Goal: Information Seeking & Learning: Learn about a topic

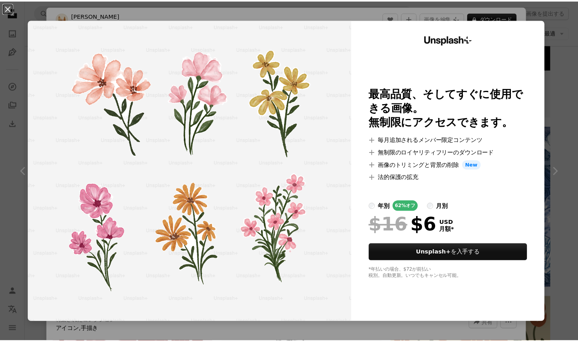
scroll to position [287, 0]
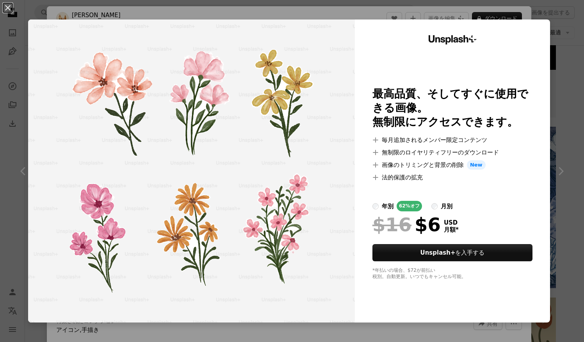
click at [416, 328] on div "An X shape Unsplash+ 最高品質、そしてすぐに使用できる画像。 無制限にアクセスできます。 A plus sign 毎月追加されるメンバー限…" at bounding box center [292, 171] width 584 height 342
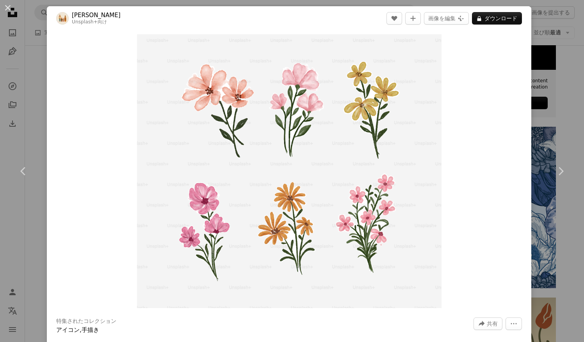
click at [549, 221] on div "An X shape Chevron left Chevron right [PERSON_NAME] Unsplash+ 向け A heart A plus…" at bounding box center [292, 171] width 584 height 342
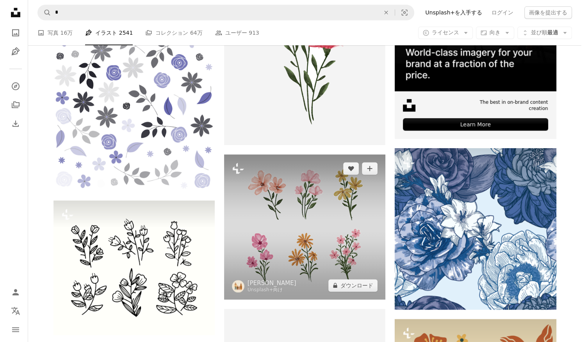
scroll to position [265, 0]
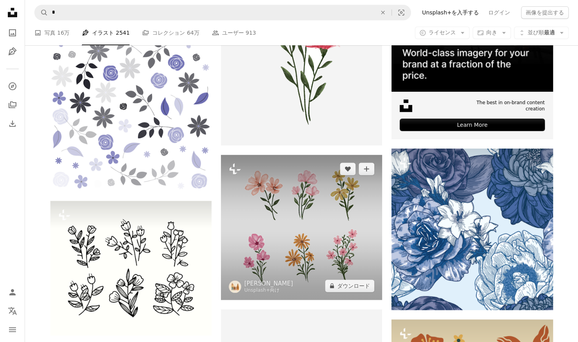
click at [263, 202] on img at bounding box center [301, 227] width 161 height 145
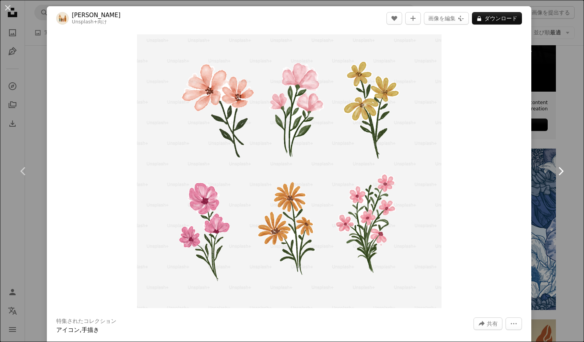
click at [551, 189] on link "Chevron right" at bounding box center [560, 171] width 47 height 75
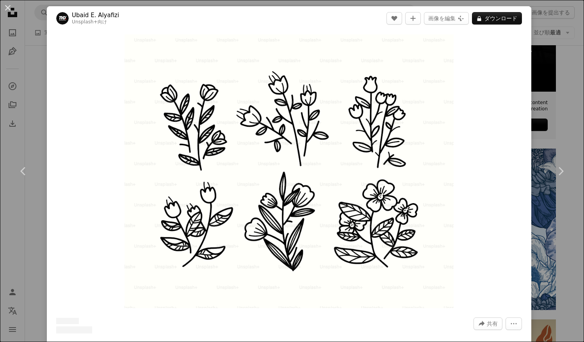
click at [552, 83] on div "An X shape Chevron left Chevron right Ubaid [PERSON_NAME] Unsplash+ 向け A heart …" at bounding box center [292, 171] width 584 height 342
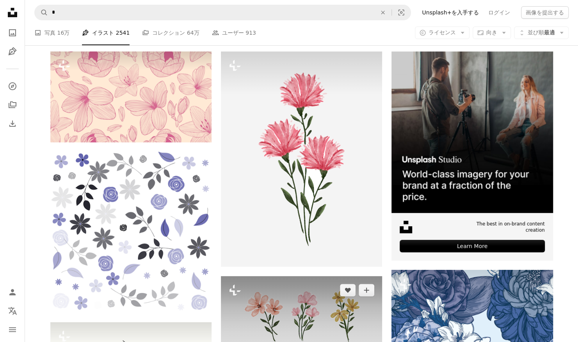
scroll to position [138, 0]
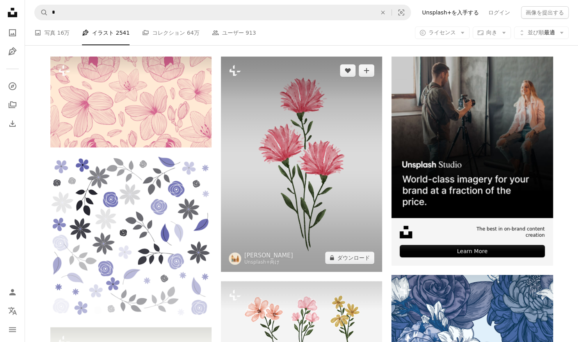
click at [270, 169] on img at bounding box center [301, 164] width 161 height 215
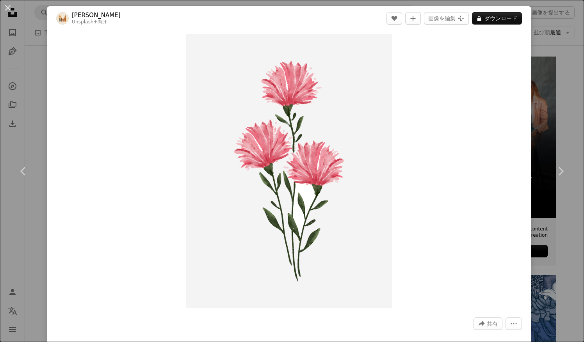
click at [555, 134] on div "An X shape Chevron left Chevron right [PERSON_NAME] Unsplash+ 向け A heart A plus…" at bounding box center [292, 171] width 584 height 342
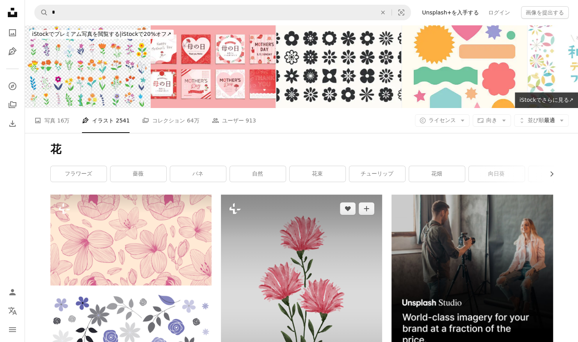
click at [237, 213] on icon "Plus sign for Unsplash+" at bounding box center [235, 209] width 12 height 12
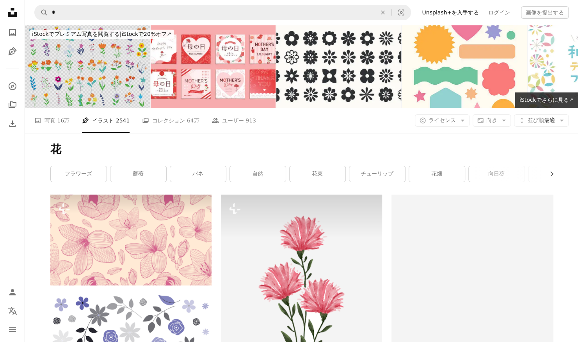
click at [123, 71] on img at bounding box center [87, 66] width 125 height 83
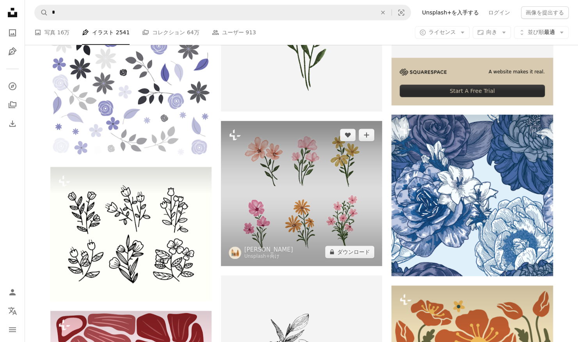
scroll to position [330, 0]
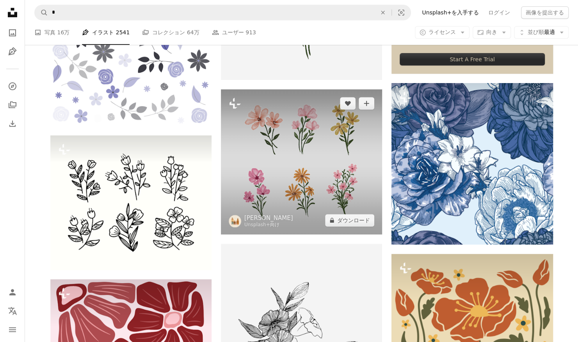
drag, startPoint x: 336, startPoint y: 214, endPoint x: 315, endPoint y: 173, distance: 46.3
click at [315, 173] on div "Plus sign for Unsplash+ A heart A plus sign [PERSON_NAME] Unsplash+ 向け A lock ダ…" at bounding box center [301, 161] width 161 height 145
click at [294, 176] on img at bounding box center [301, 161] width 161 height 145
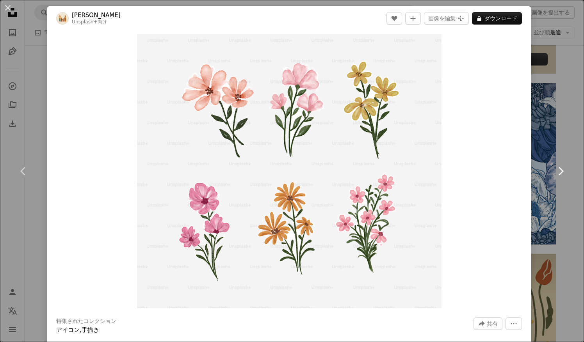
click at [547, 176] on link "Chevron right" at bounding box center [560, 171] width 47 height 75
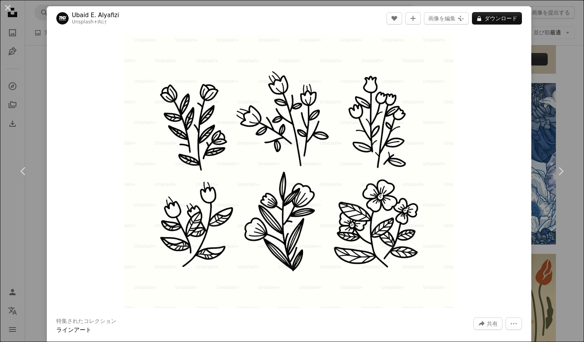
click at [539, 209] on div "An X shape Chevron left Chevron right Ubaid [PERSON_NAME] Unsplash+ 向け A heart …" at bounding box center [292, 171] width 584 height 342
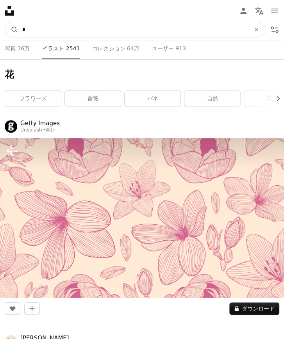
click at [53, 34] on input "*" at bounding box center [132, 29] width 229 height 15
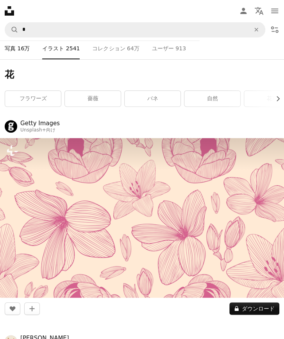
click at [14, 48] on link "A photo 写真 16万" at bounding box center [17, 48] width 25 height 22
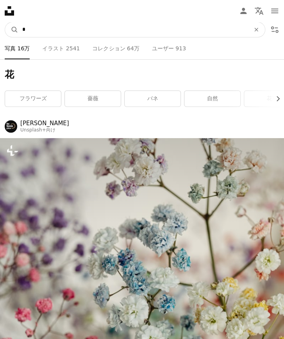
drag, startPoint x: 49, startPoint y: 30, endPoint x: -56, endPoint y: 45, distance: 106.0
type input "**"
click at [5, 22] on button "A magnifying glass" at bounding box center [11, 29] width 13 height 15
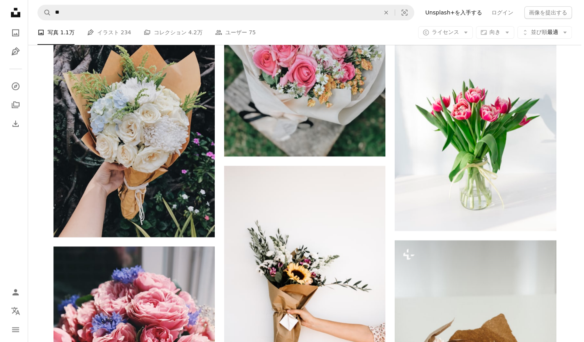
scroll to position [425, 0]
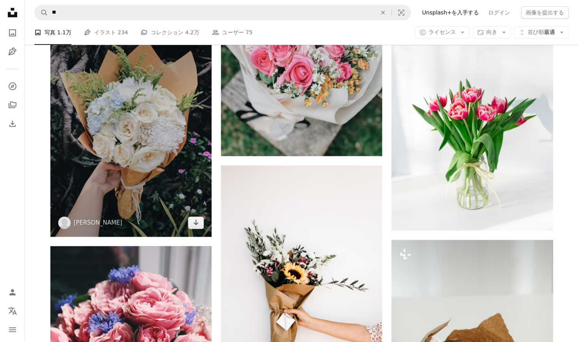
click at [142, 177] on img at bounding box center [130, 128] width 161 height 215
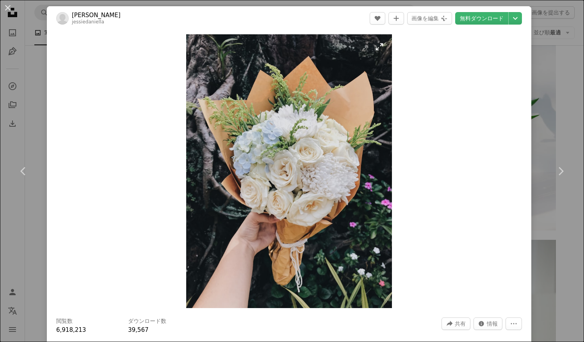
click at [307, 155] on img "この画像でズームインする" at bounding box center [289, 171] width 206 height 274
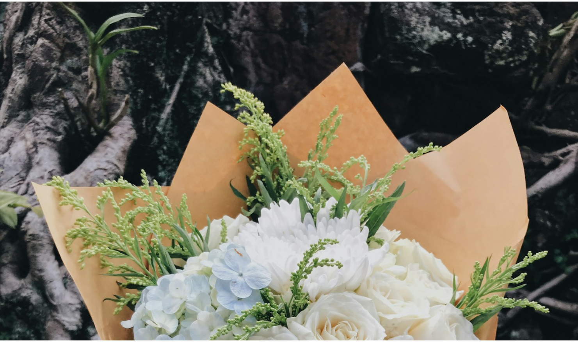
scroll to position [210, 0]
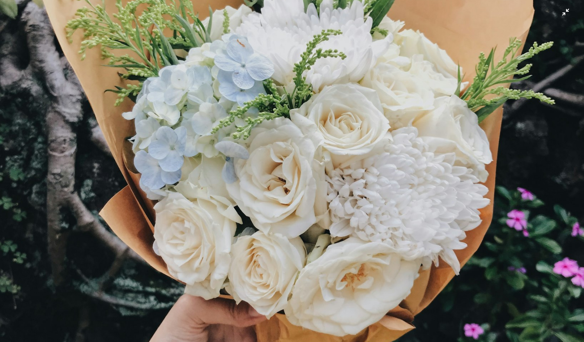
click at [561, 13] on img "この画像でズームアウトする" at bounding box center [292, 179] width 585 height 780
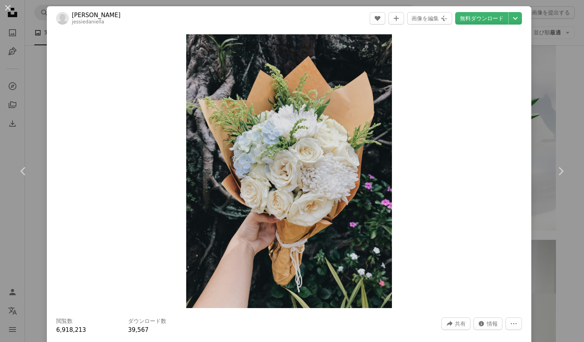
click at [561, 97] on div "An X shape Chevron left Chevron right [PERSON_NAME] A heart A plus sign 画像を編集 P…" at bounding box center [292, 171] width 584 height 342
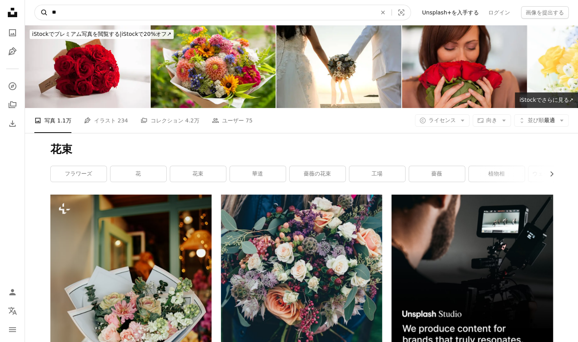
drag, startPoint x: 102, startPoint y: 14, endPoint x: 45, endPoint y: 19, distance: 56.8
click at [45, 19] on form "A magnifying glass ** An X shape Visual search" at bounding box center [222, 13] width 377 height 16
type input "******"
click at [35, 5] on button "A magnifying glass" at bounding box center [41, 12] width 13 height 15
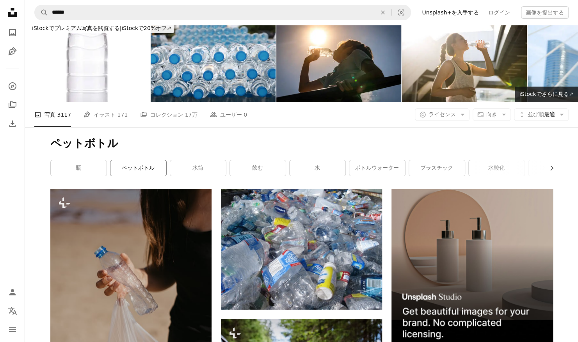
scroll to position [4, 0]
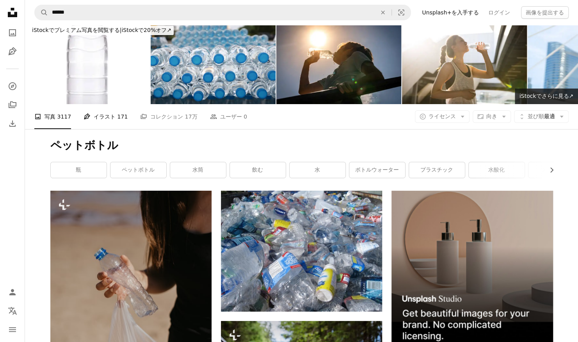
click at [108, 119] on link "Pen Tool イラスト 171" at bounding box center [106, 116] width 44 height 25
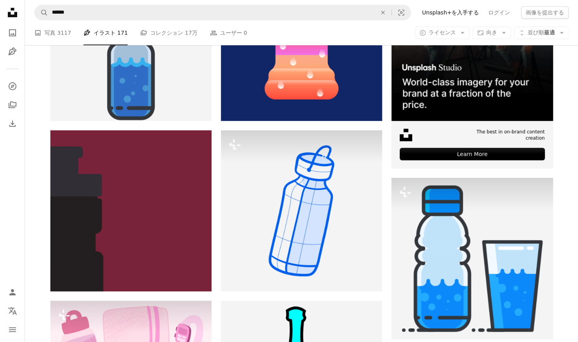
scroll to position [327, 0]
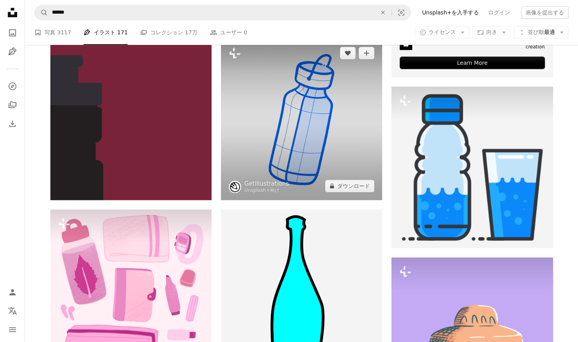
click at [317, 143] on img at bounding box center [301, 119] width 161 height 161
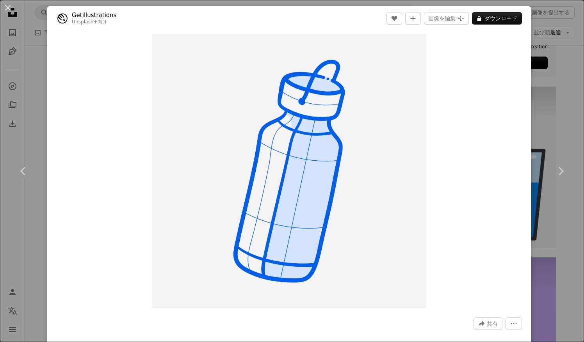
drag, startPoint x: 298, startPoint y: 158, endPoint x: 462, endPoint y: 138, distance: 165.9
click at [462, 138] on div "Zoom in" at bounding box center [289, 171] width 485 height 282
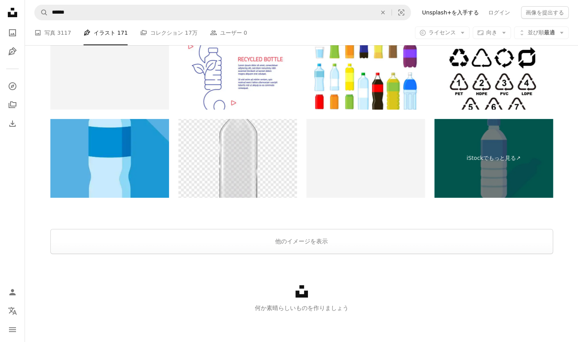
scroll to position [1794, 0]
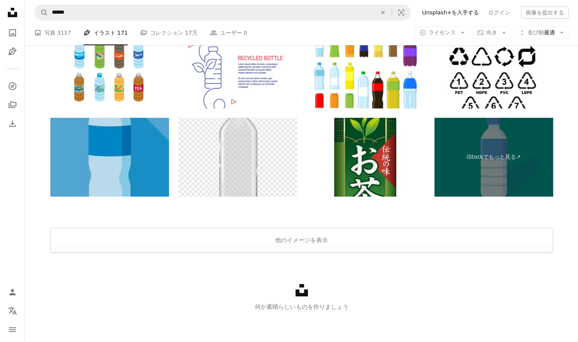
click at [123, 162] on img at bounding box center [109, 157] width 119 height 79
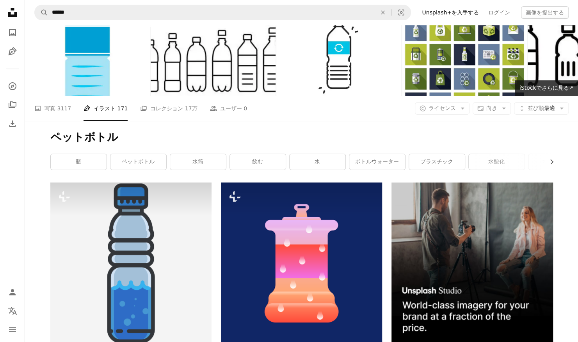
scroll to position [0, 0]
